Goal: Task Accomplishment & Management: Manage account settings

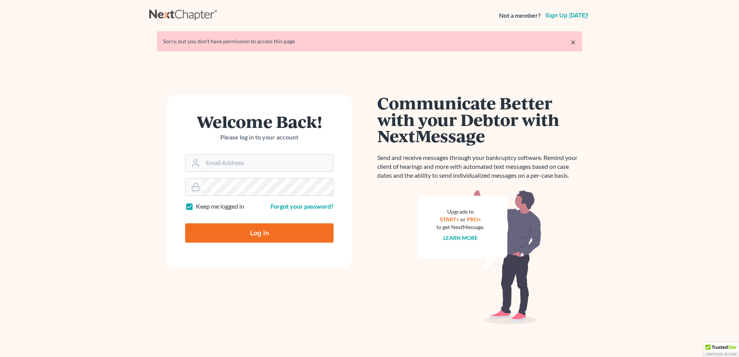
type input "djmac1024@gmail.com"
click at [251, 229] on input "Log In" at bounding box center [259, 232] width 148 height 19
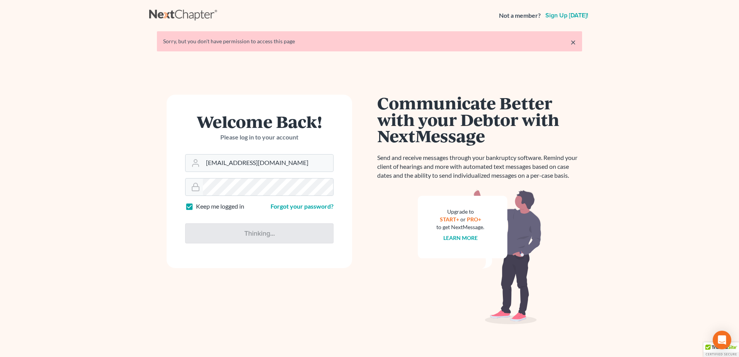
type input "Thinking..."
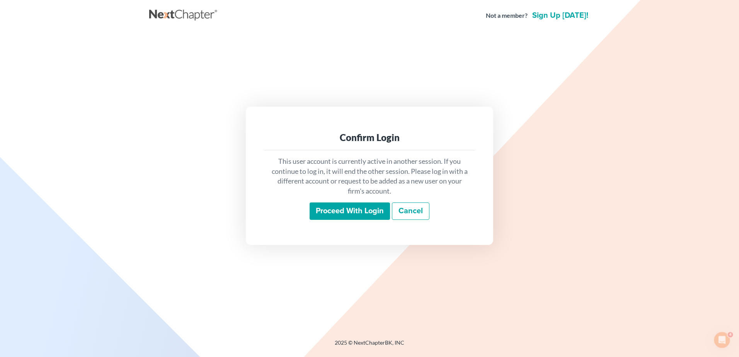
click at [359, 213] on input "Proceed with login" at bounding box center [350, 212] width 80 height 18
